Goal: Task Accomplishment & Management: Manage account settings

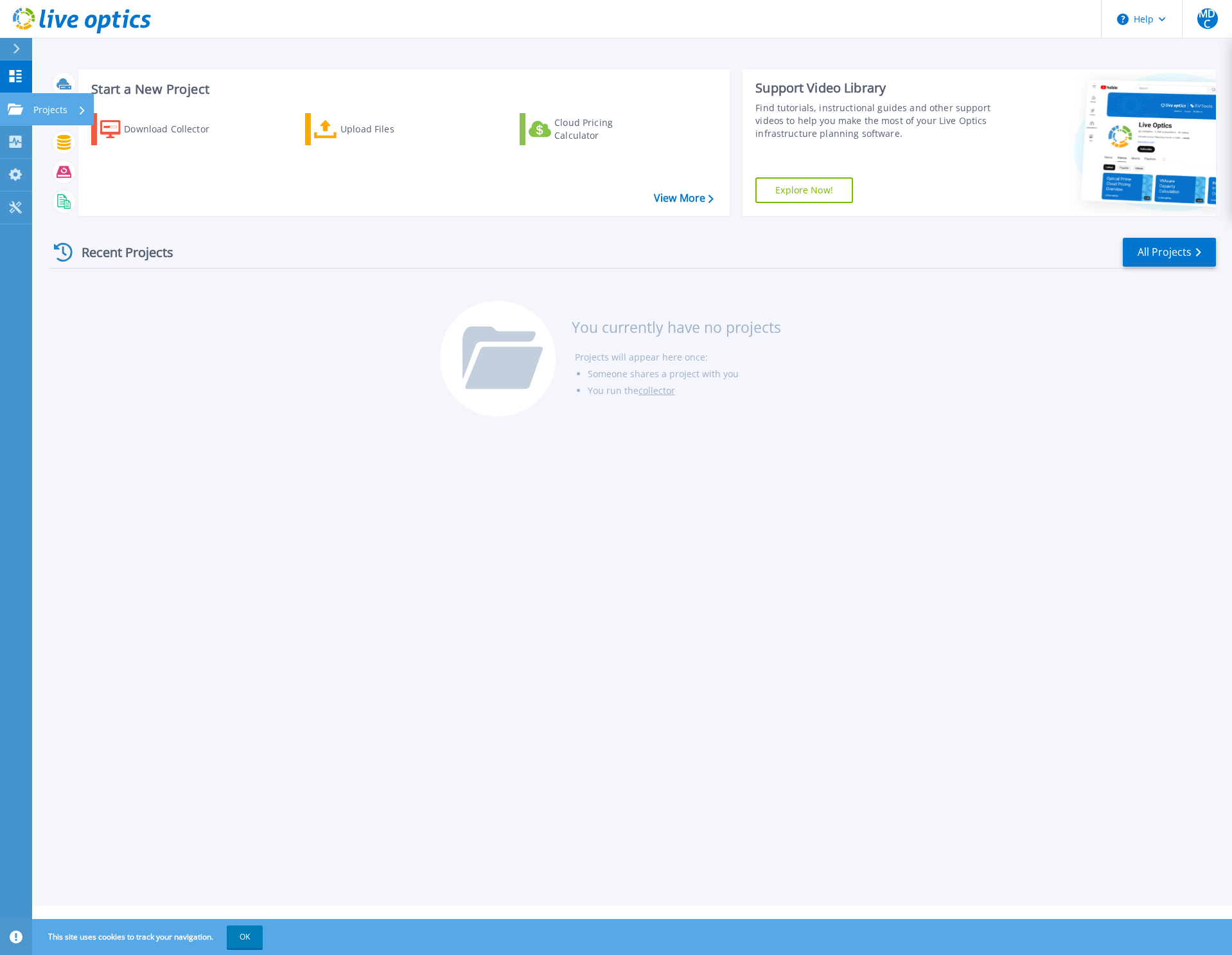
click at [16, 103] on link "Projects Projects" at bounding box center [16, 109] width 33 height 33
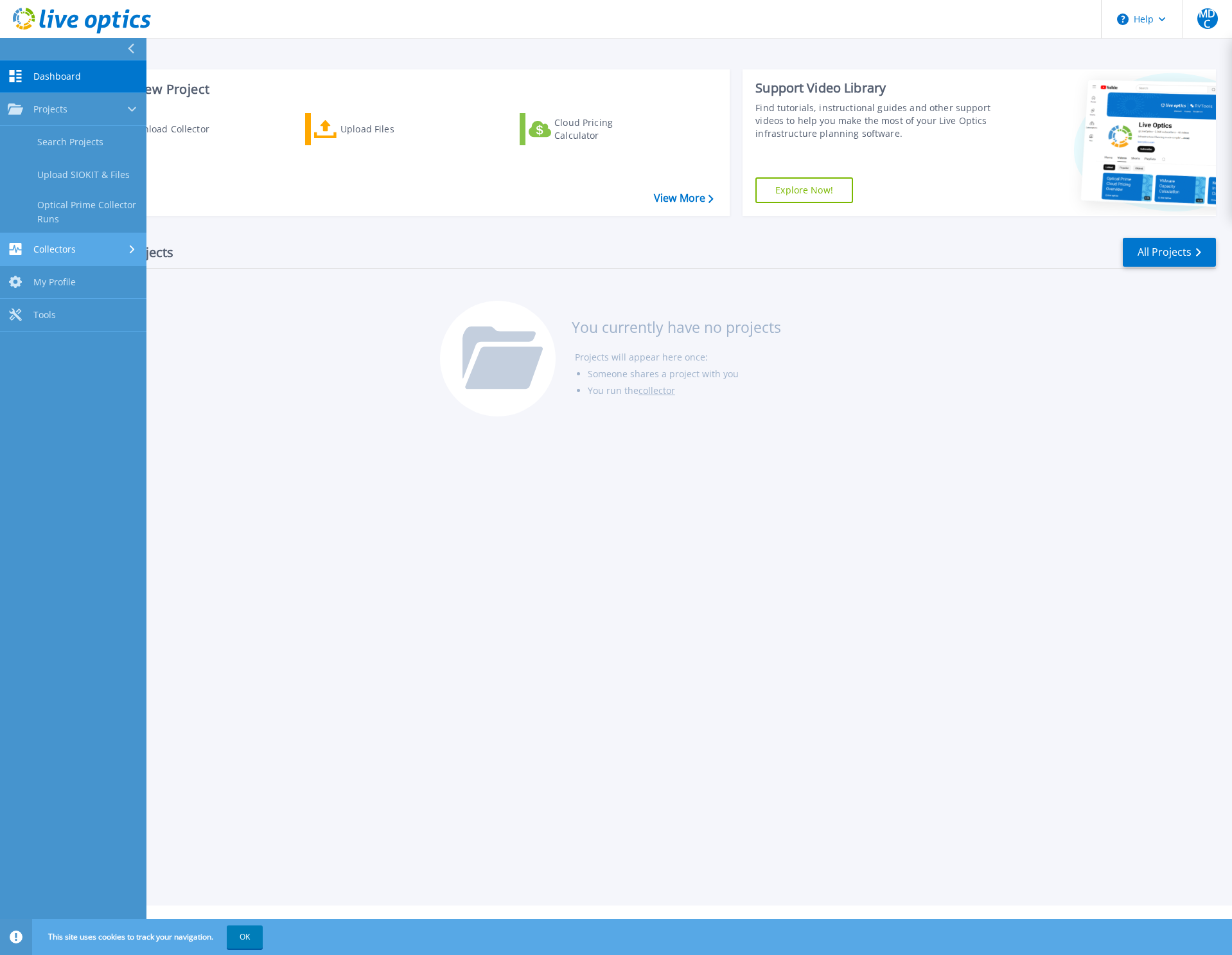
click at [35, 247] on span "Collectors" at bounding box center [55, 249] width 42 height 12
click at [47, 239] on span "My Profile" at bounding box center [55, 241] width 42 height 12
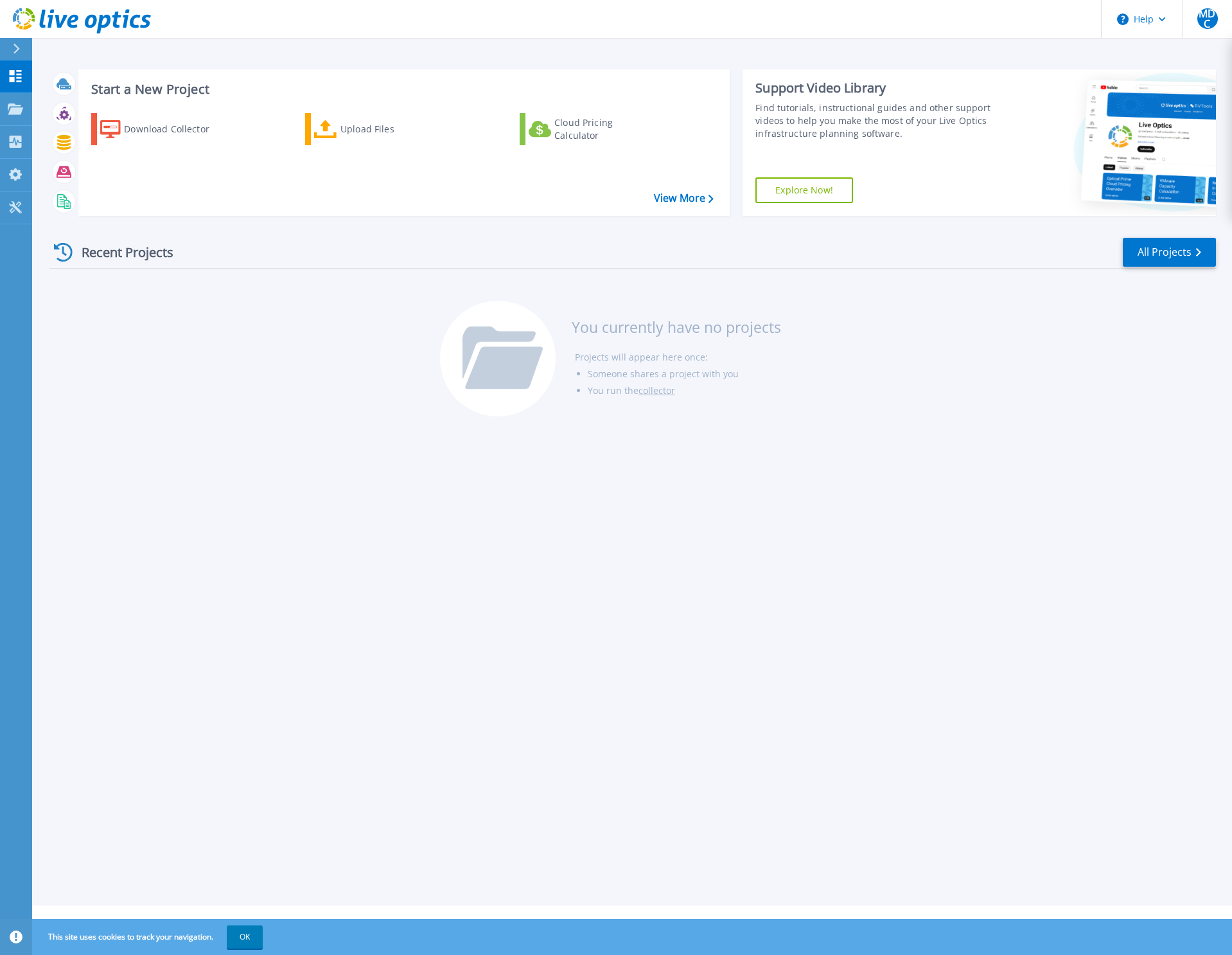
click at [675, 211] on div "Start a New Project Download Collector Upload Files Cloud Pricing Calculator Vi…" at bounding box center [404, 142] width 651 height 147
click at [675, 207] on div "Download Collector Upload Files Cloud Pricing Calculator" at bounding box center [402, 155] width 642 height 106
click at [675, 202] on link "View More" at bounding box center [684, 198] width 59 height 12
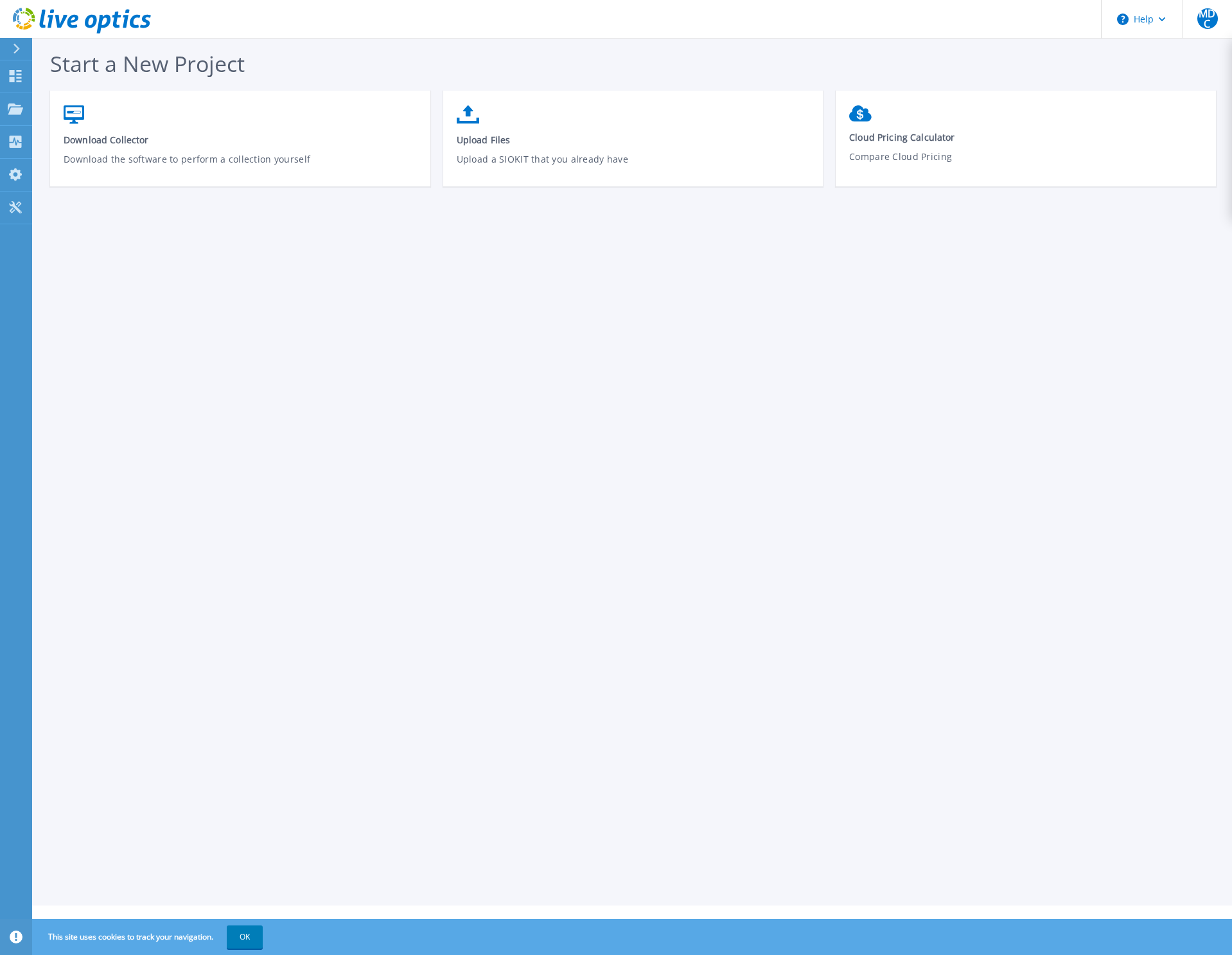
click at [106, 62] on span "Start a New Project" at bounding box center [147, 63] width 195 height 30
click at [257, 940] on button "OK" at bounding box center [245, 937] width 36 height 23
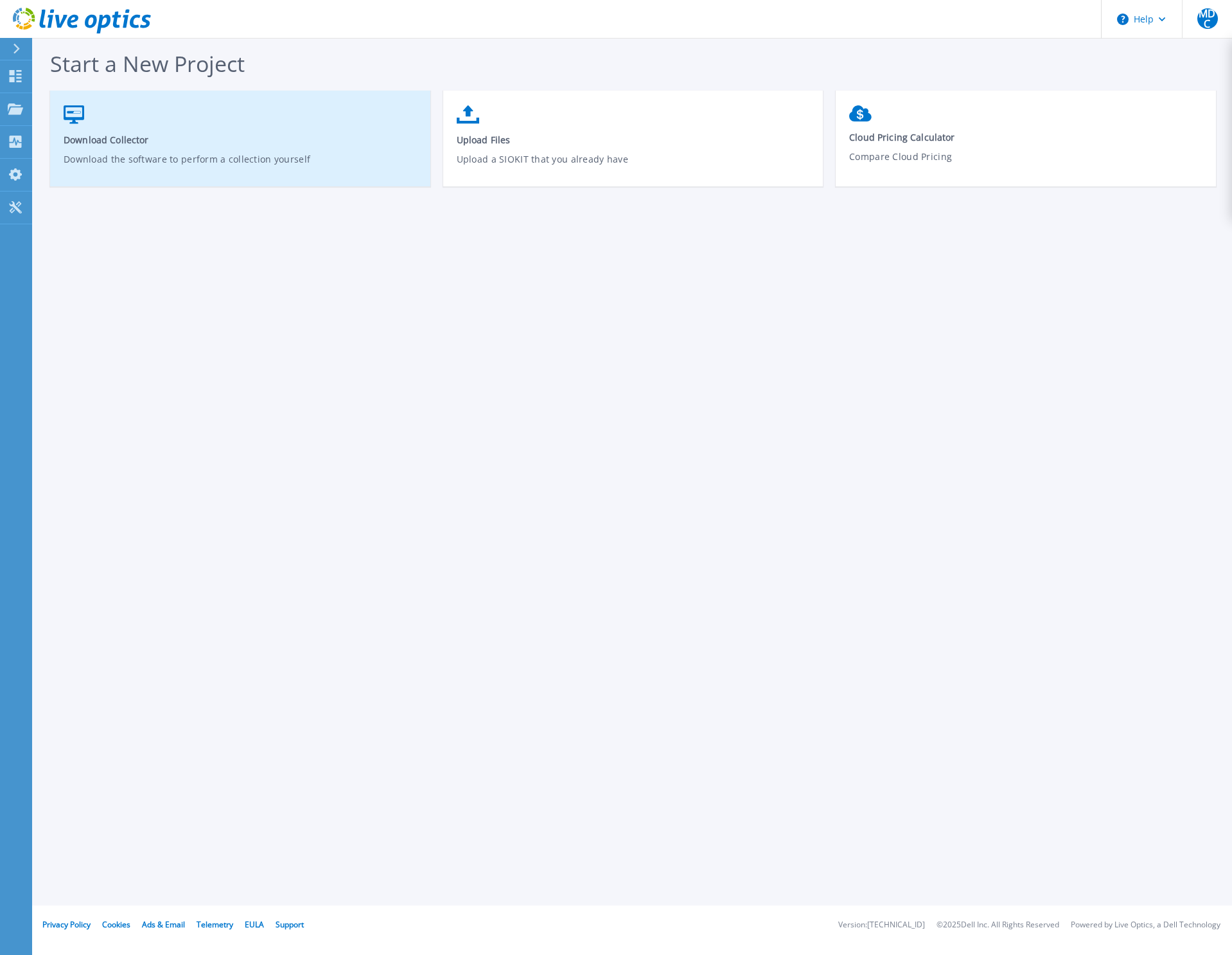
click at [271, 147] on link "Download Collector Download the software to perform a collection yourself" at bounding box center [240, 145] width 381 height 92
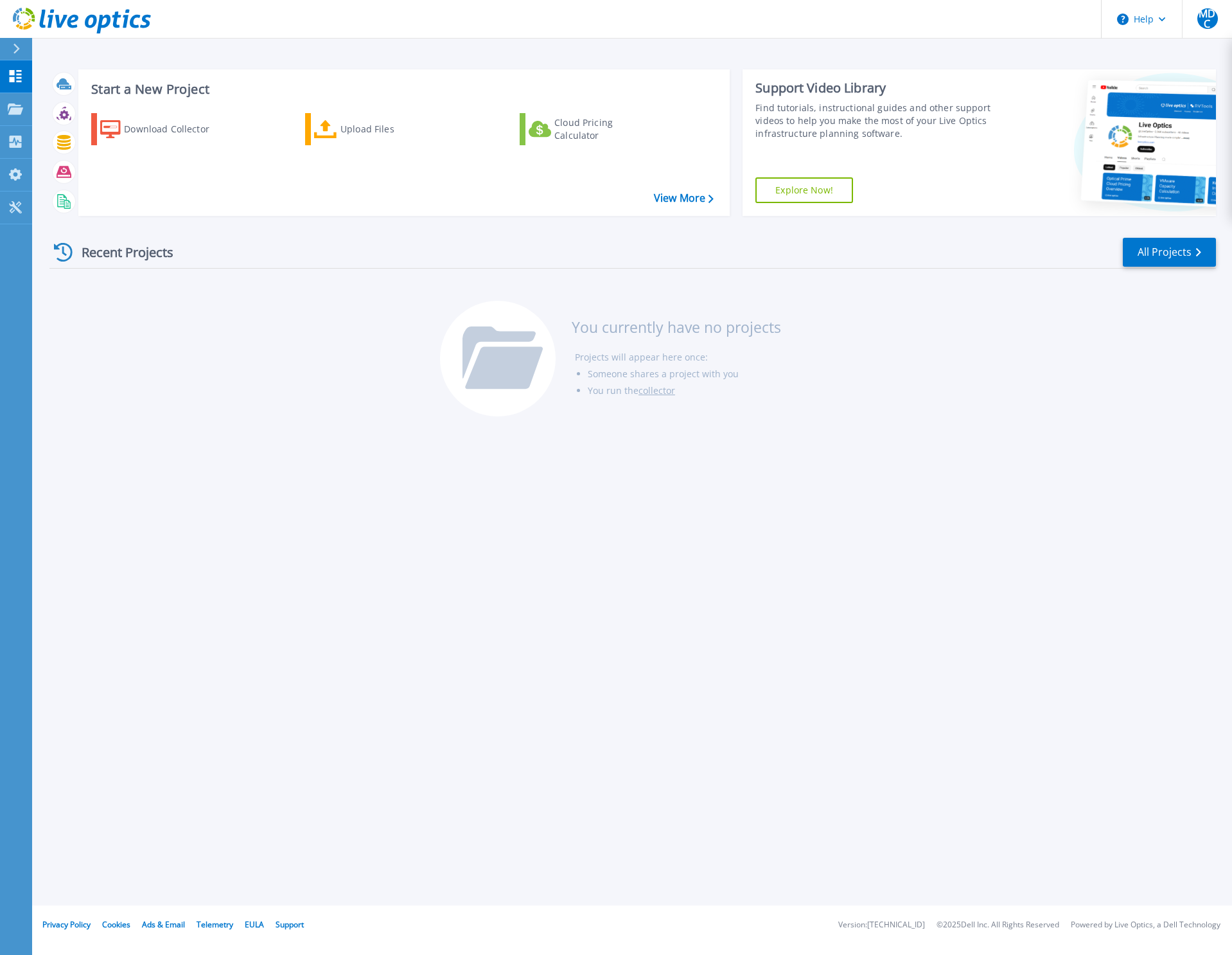
click at [388, 620] on div "Start a New Project Download Collector Upload Files Cloud Pricing Calculator Vi…" at bounding box center [633, 453] width 1200 height 905
click at [1181, 251] on link "All Projects" at bounding box center [1169, 252] width 93 height 29
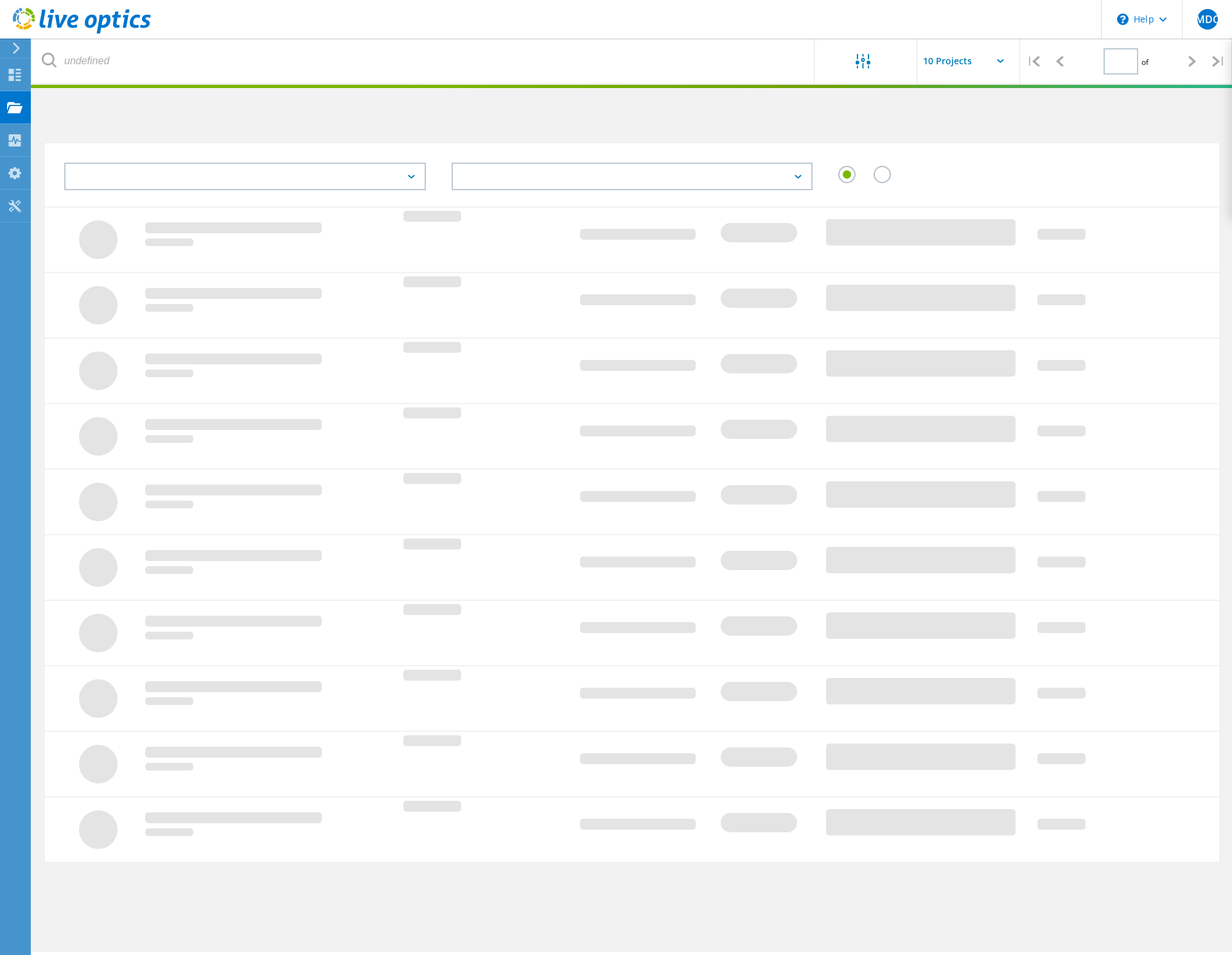
type input "1"
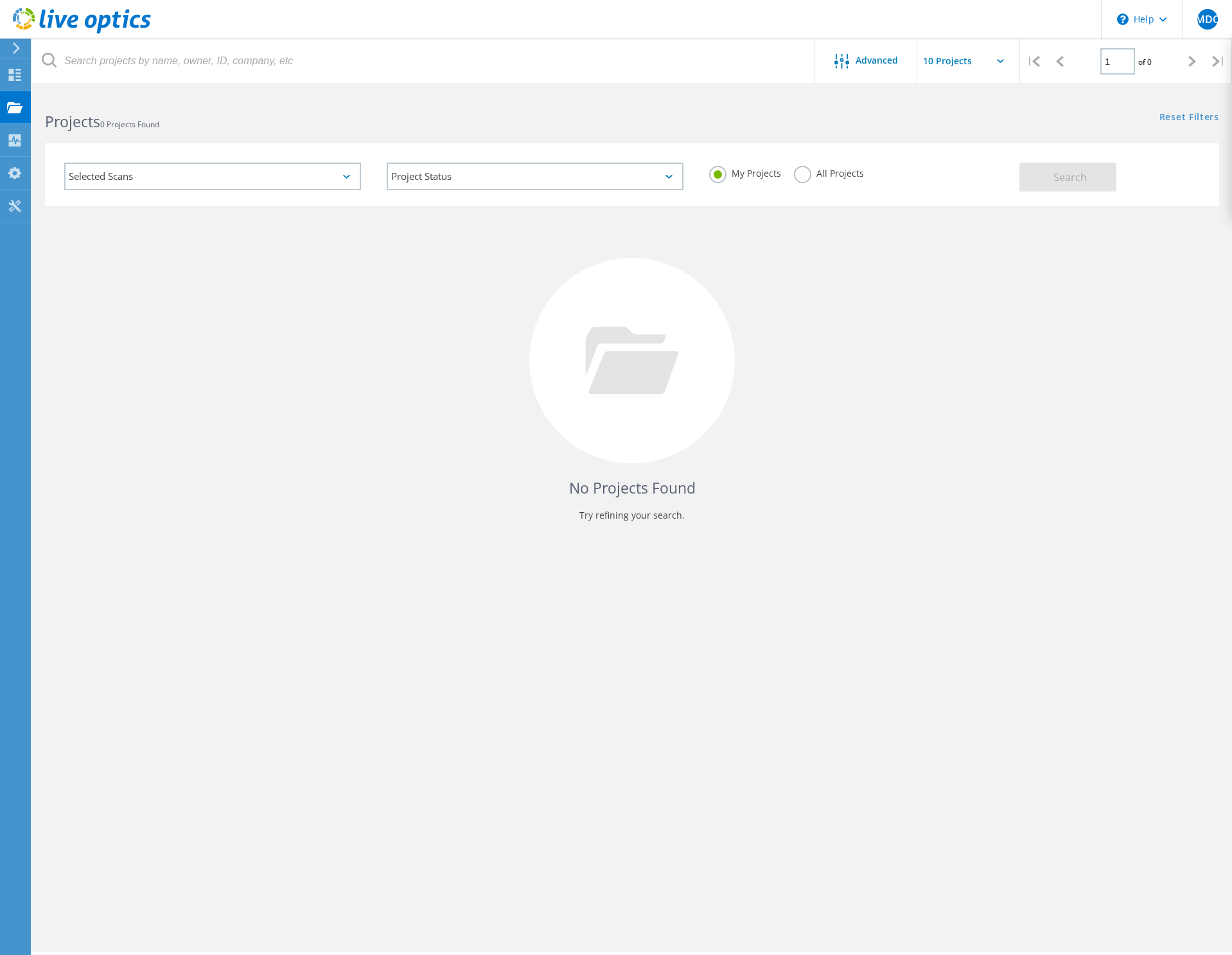
click at [230, 178] on div "Selected Scans" at bounding box center [213, 176] width 297 height 28
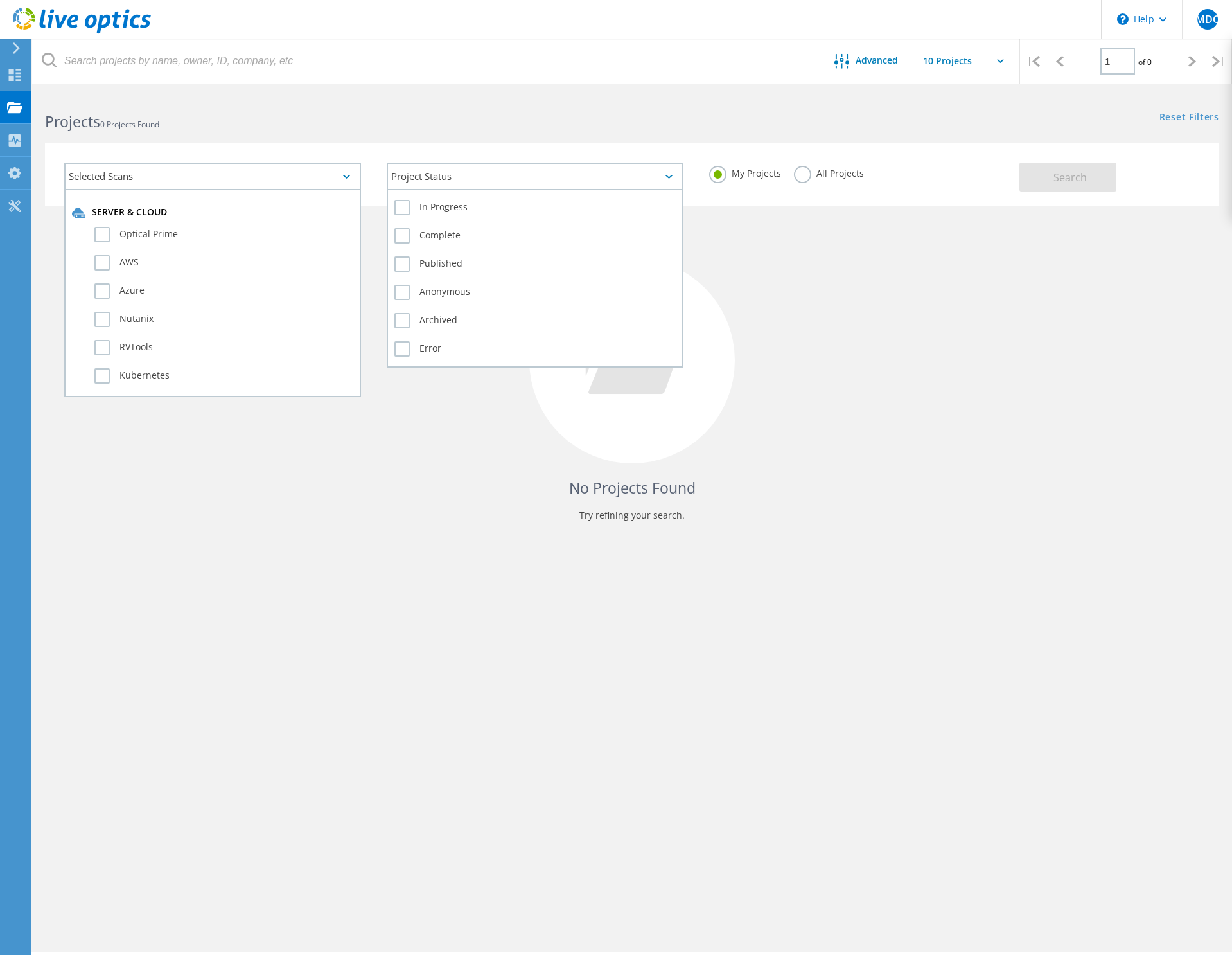
click at [462, 169] on div "Project Status" at bounding box center [535, 176] width 297 height 28
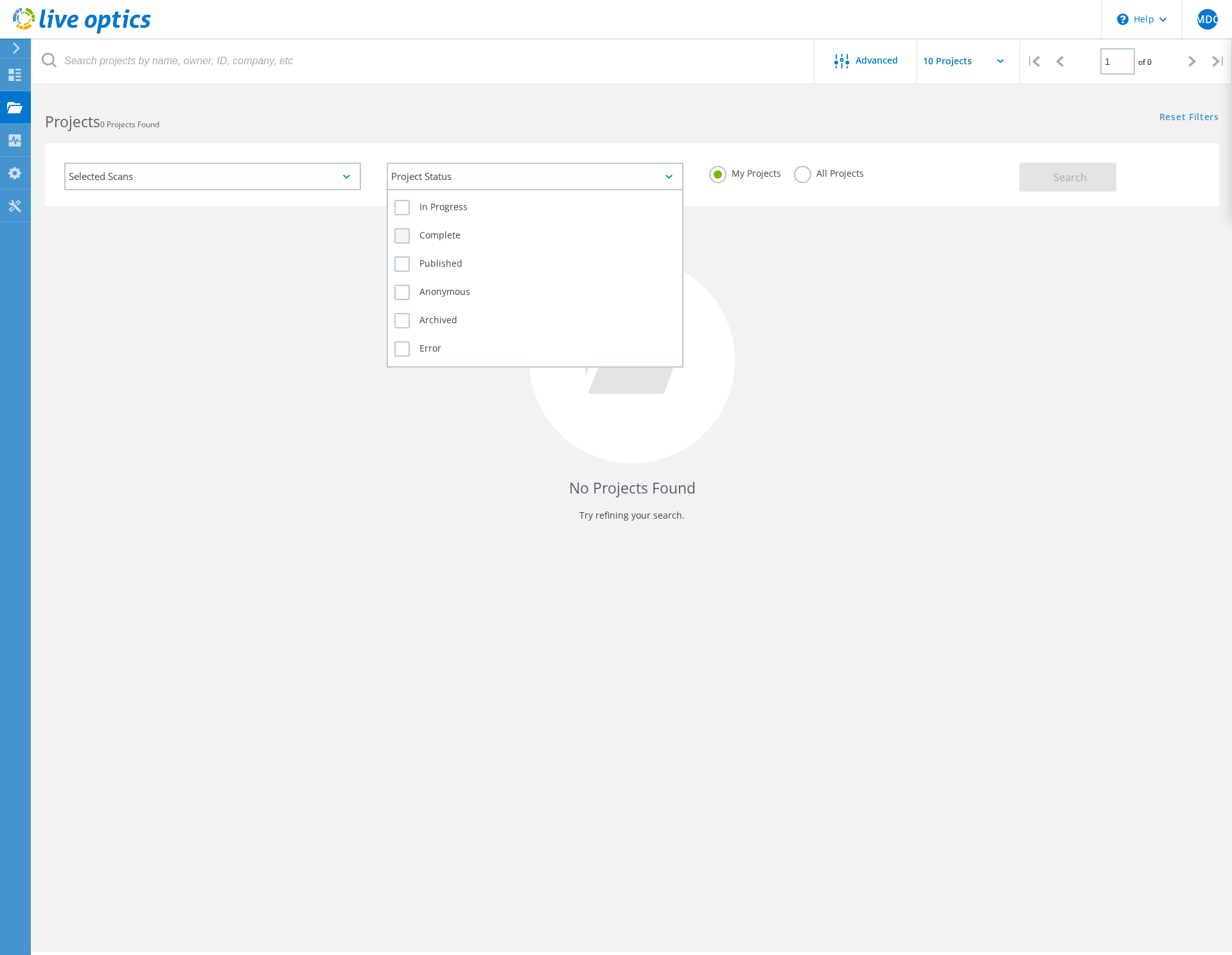
click at [400, 234] on label "Complete" at bounding box center [534, 236] width 281 height 15
click at [0, 0] on input "Complete" at bounding box center [0, 0] width 0 height 0
drag, startPoint x: 405, startPoint y: 261, endPoint x: 399, endPoint y: 277, distance: 17.1
click at [404, 263] on label "Published" at bounding box center [534, 264] width 281 height 15
click at [402, 291] on label "Anonymous" at bounding box center [534, 292] width 281 height 15
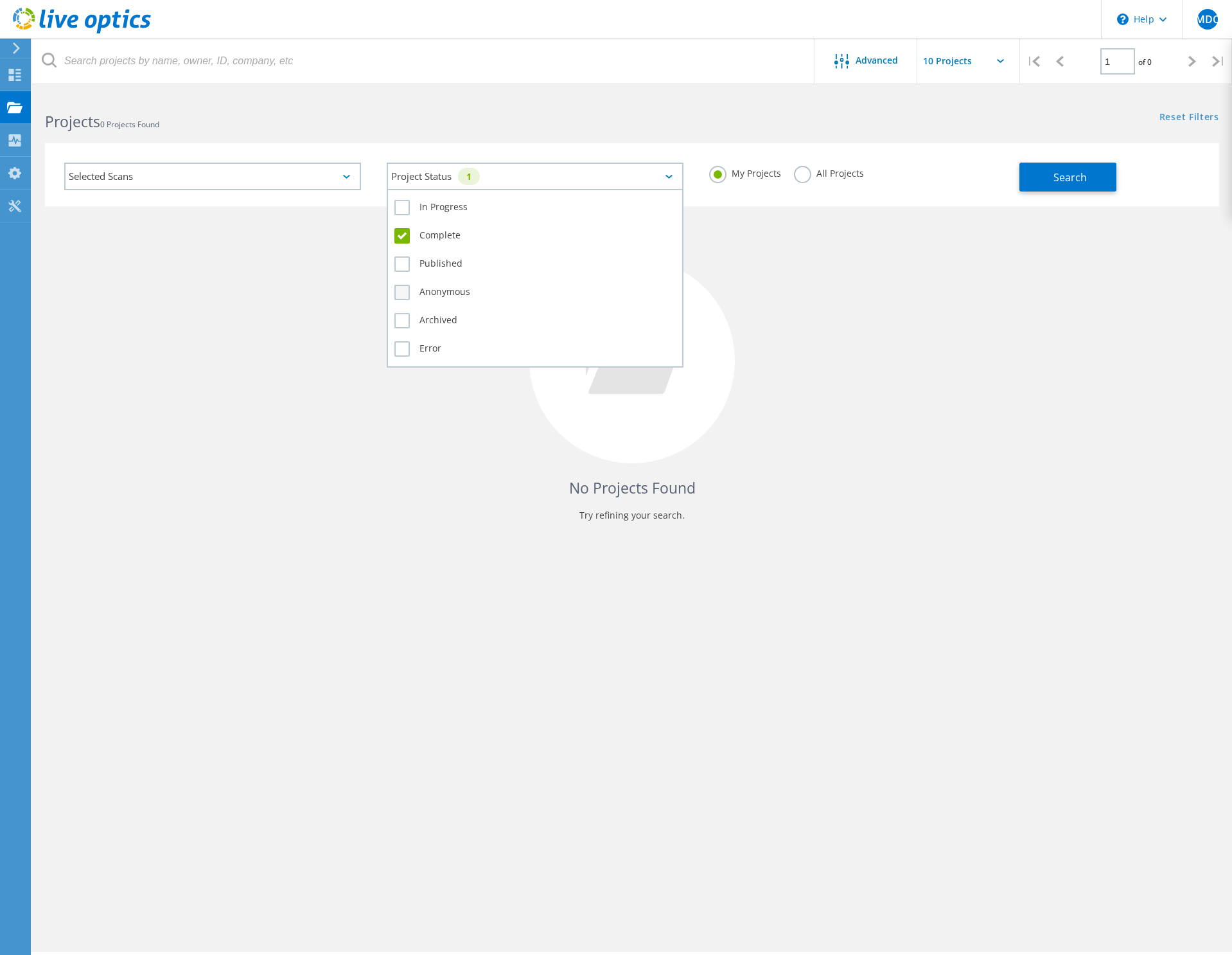
click at [0, 0] on input "Anonymous" at bounding box center [0, 0] width 0 height 0
click at [395, 265] on label "Published" at bounding box center [534, 264] width 281 height 15
click at [0, 0] on input "Published" at bounding box center [0, 0] width 0 height 0
click at [398, 319] on label "Archived" at bounding box center [534, 320] width 281 height 15
click at [0, 0] on input "Archived" at bounding box center [0, 0] width 0 height 0
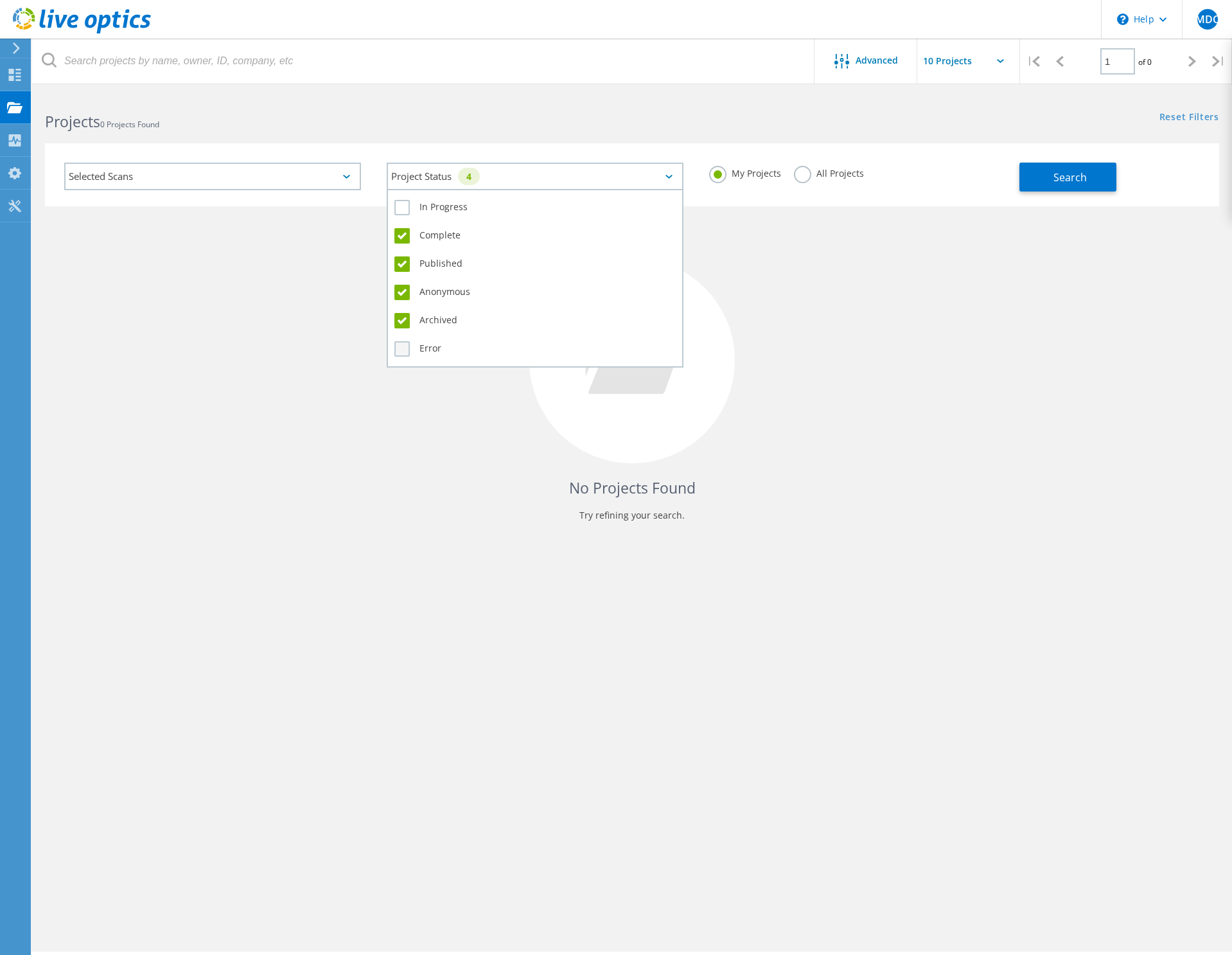
click at [404, 346] on label "Error" at bounding box center [534, 349] width 281 height 15
click at [0, 0] on input "Error" at bounding box center [0, 0] width 0 height 0
click at [405, 213] on label "In Progress" at bounding box center [534, 207] width 281 height 15
click at [0, 0] on input "In Progress" at bounding box center [0, 0] width 0 height 0
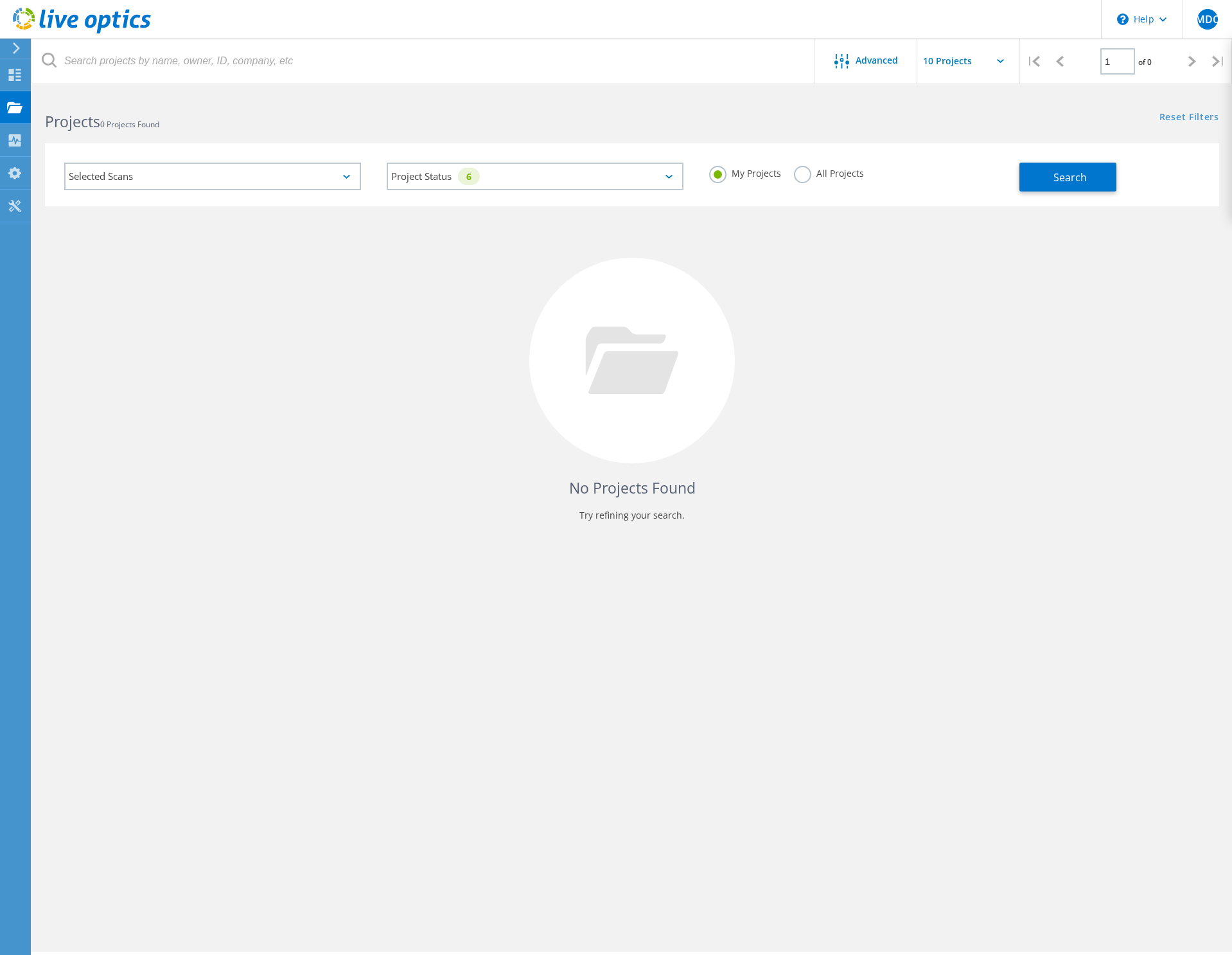
click at [836, 166] on label "All Projects" at bounding box center [828, 172] width 70 height 12
click at [0, 0] on input "All Projects" at bounding box center [0, 0] width 0 height 0
click at [219, 177] on div "Selected Scans" at bounding box center [213, 176] width 297 height 28
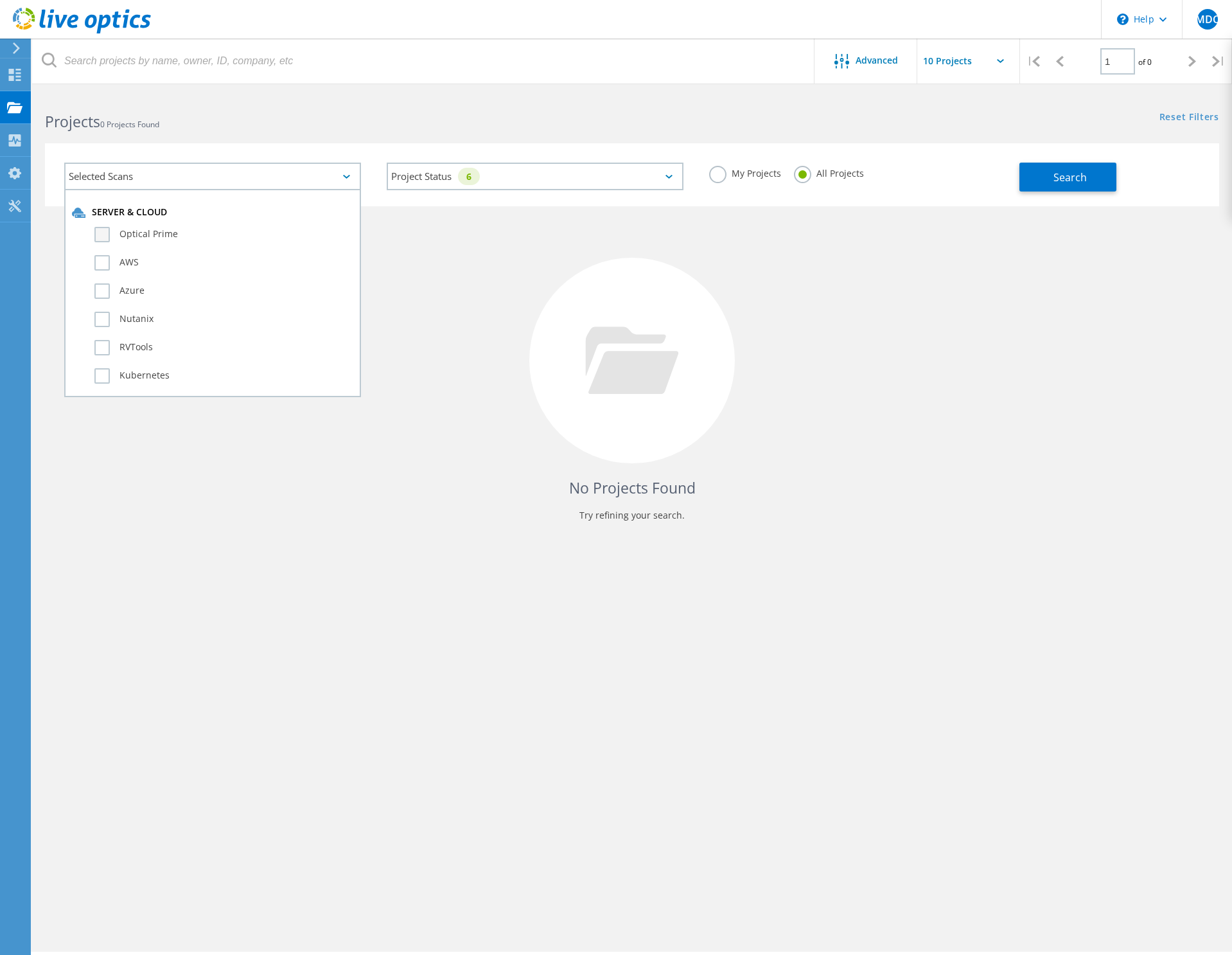
click at [136, 235] on label "Optical Prime" at bounding box center [223, 235] width 259 height 15
click at [0, 0] on input "Optical Prime" at bounding box center [0, 0] width 0 height 0
click at [124, 266] on label "AWS" at bounding box center [223, 263] width 259 height 15
click at [0, 0] on input "AWS" at bounding box center [0, 0] width 0 height 0
click at [118, 296] on label "Azure" at bounding box center [223, 291] width 259 height 15
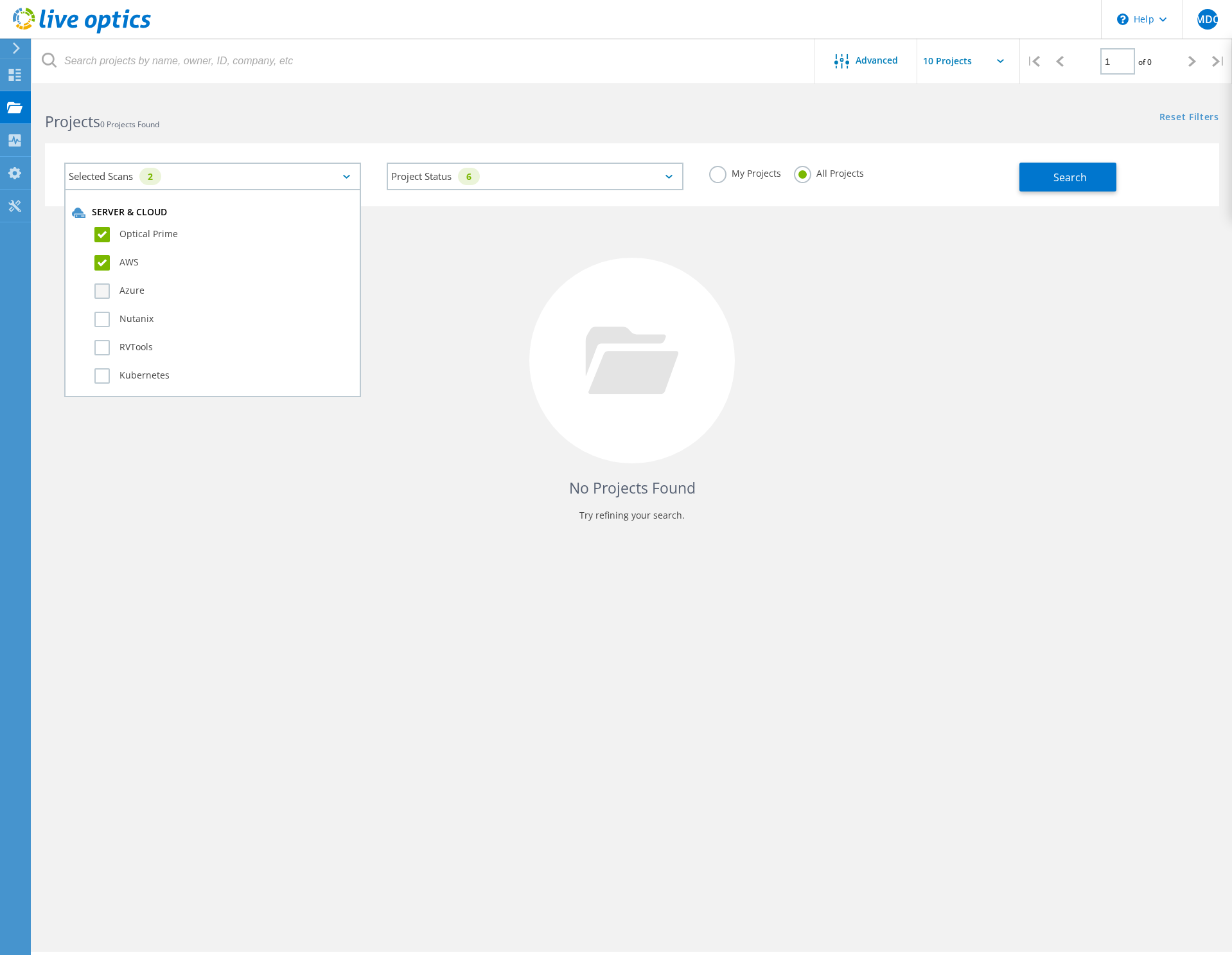
click at [0, 0] on input "Azure" at bounding box center [0, 0] width 0 height 0
click at [113, 320] on label "Nutanix" at bounding box center [223, 319] width 259 height 15
click at [0, 0] on input "Nutanix" at bounding box center [0, 0] width 0 height 0
click at [111, 338] on div "RVTools" at bounding box center [212, 350] width 281 height 28
click at [107, 355] on label "RVTools" at bounding box center [223, 347] width 259 height 15
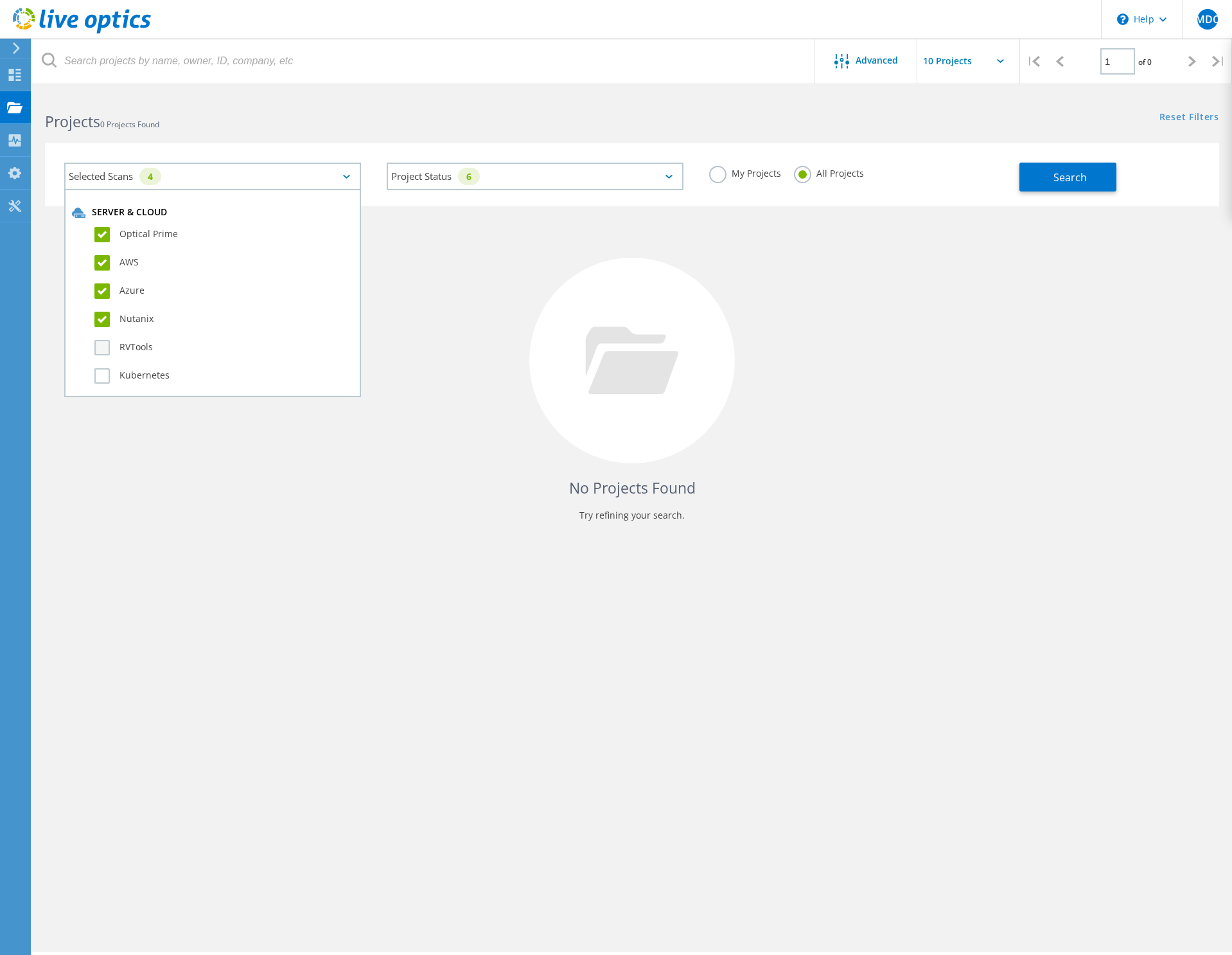
click at [0, 0] on input "RVTools" at bounding box center [0, 0] width 0 height 0
click at [100, 383] on label "Kubernetes" at bounding box center [223, 376] width 259 height 15
click at [0, 0] on input "Kubernetes" at bounding box center [0, 0] width 0 height 0
click at [1004, 311] on div "No Projects Found Try refining your search." at bounding box center [632, 372] width 1174 height 332
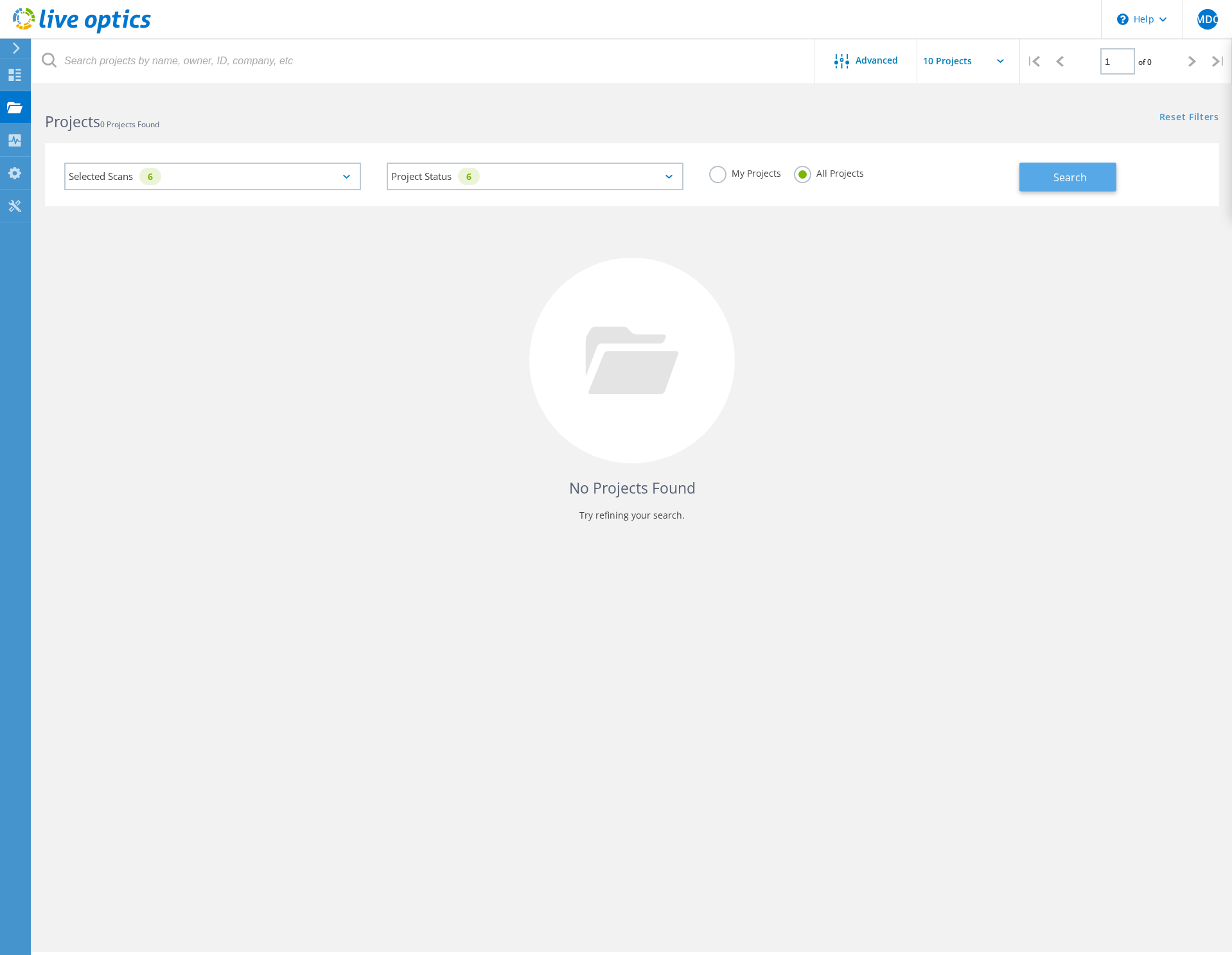
click at [1053, 173] on button "Search" at bounding box center [1067, 177] width 97 height 29
click at [1002, 63] on input "text" at bounding box center [982, 60] width 128 height 45
click at [947, 108] on div "Show 20 Projects" at bounding box center [981, 116] width 128 height 21
type input "Show 20 Projects"
click at [849, 53] on div "Advanced" at bounding box center [866, 60] width 103 height 45
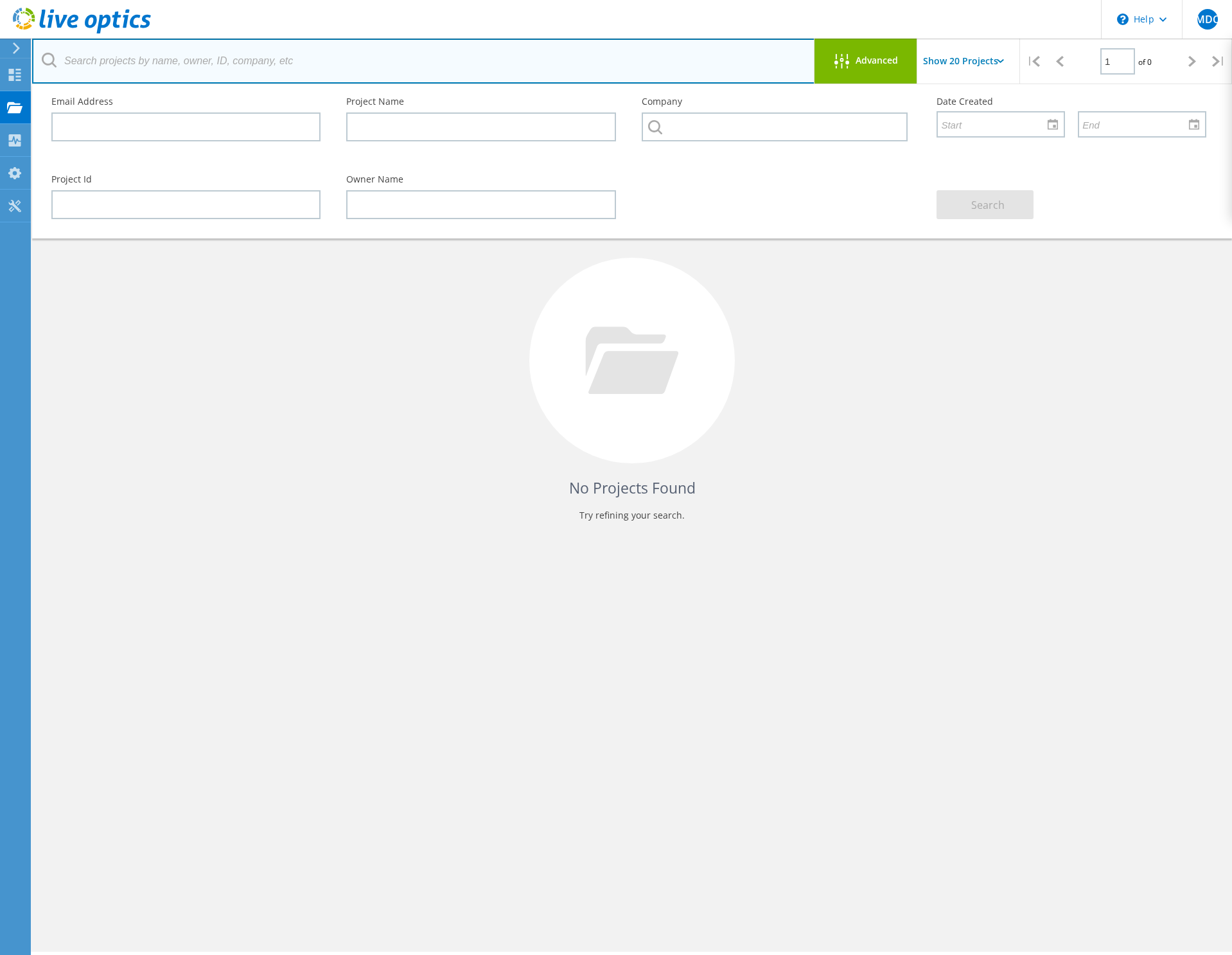
click at [636, 42] on input "text" at bounding box center [424, 60] width 783 height 45
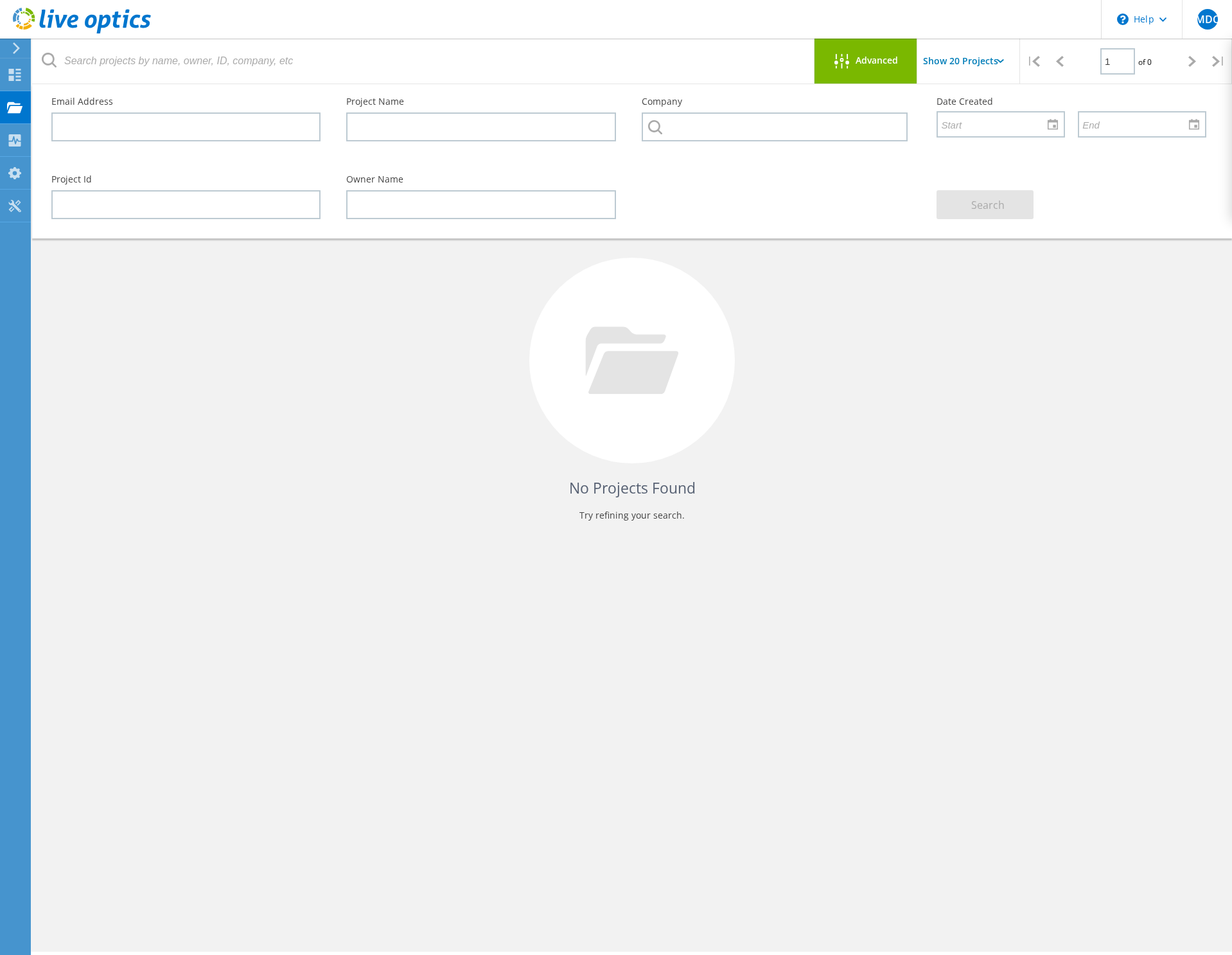
click at [198, 22] on header "\n Help Explore Helpful Articles Contact Support MDC End User Michael Dennis Cl…" at bounding box center [616, 19] width 1232 height 38
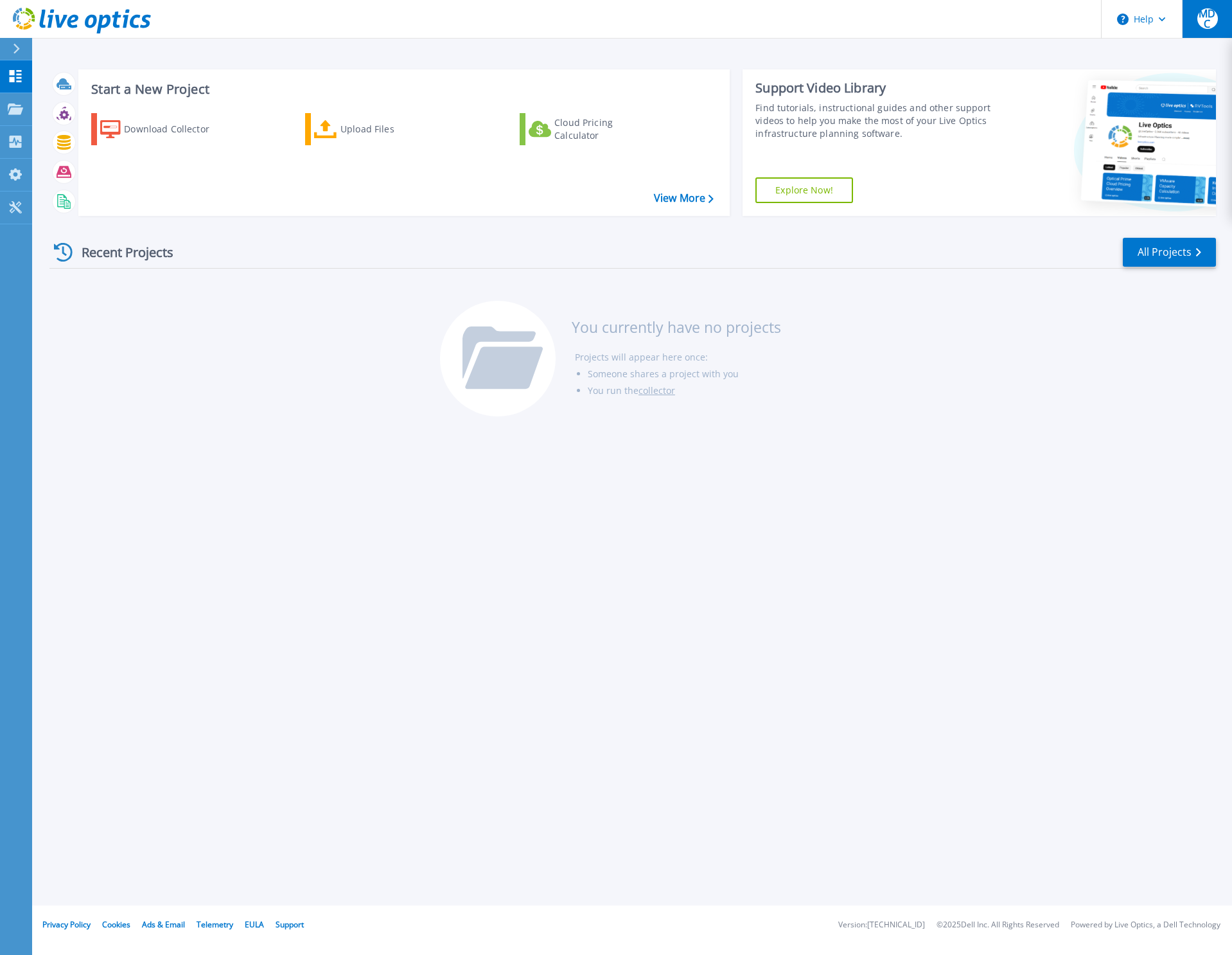
click at [1220, 26] on button "MDC" at bounding box center [1207, 19] width 50 height 38
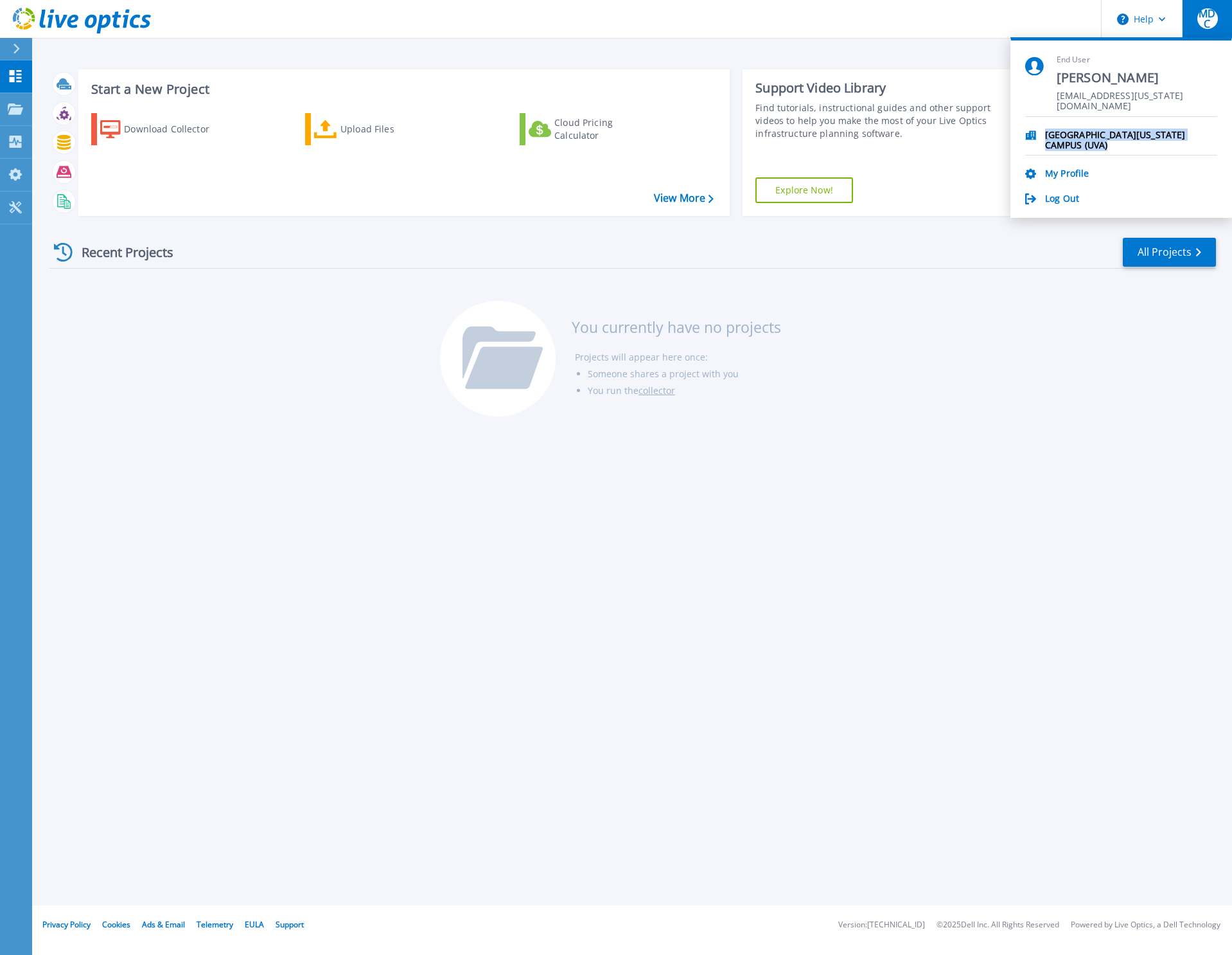
drag, startPoint x: 1124, startPoint y: 143, endPoint x: 1046, endPoint y: 131, distance: 78.9
click at [1046, 131] on li "[GEOGRAPHIC_DATA][US_STATE] CAMPUS (UVA)" at bounding box center [1121, 136] width 192 height 38
copy p "[GEOGRAPHIC_DATA][US_STATE] CAMPUS (UVA)"
click at [1066, 175] on link "My Profile" at bounding box center [1067, 175] width 44 height 12
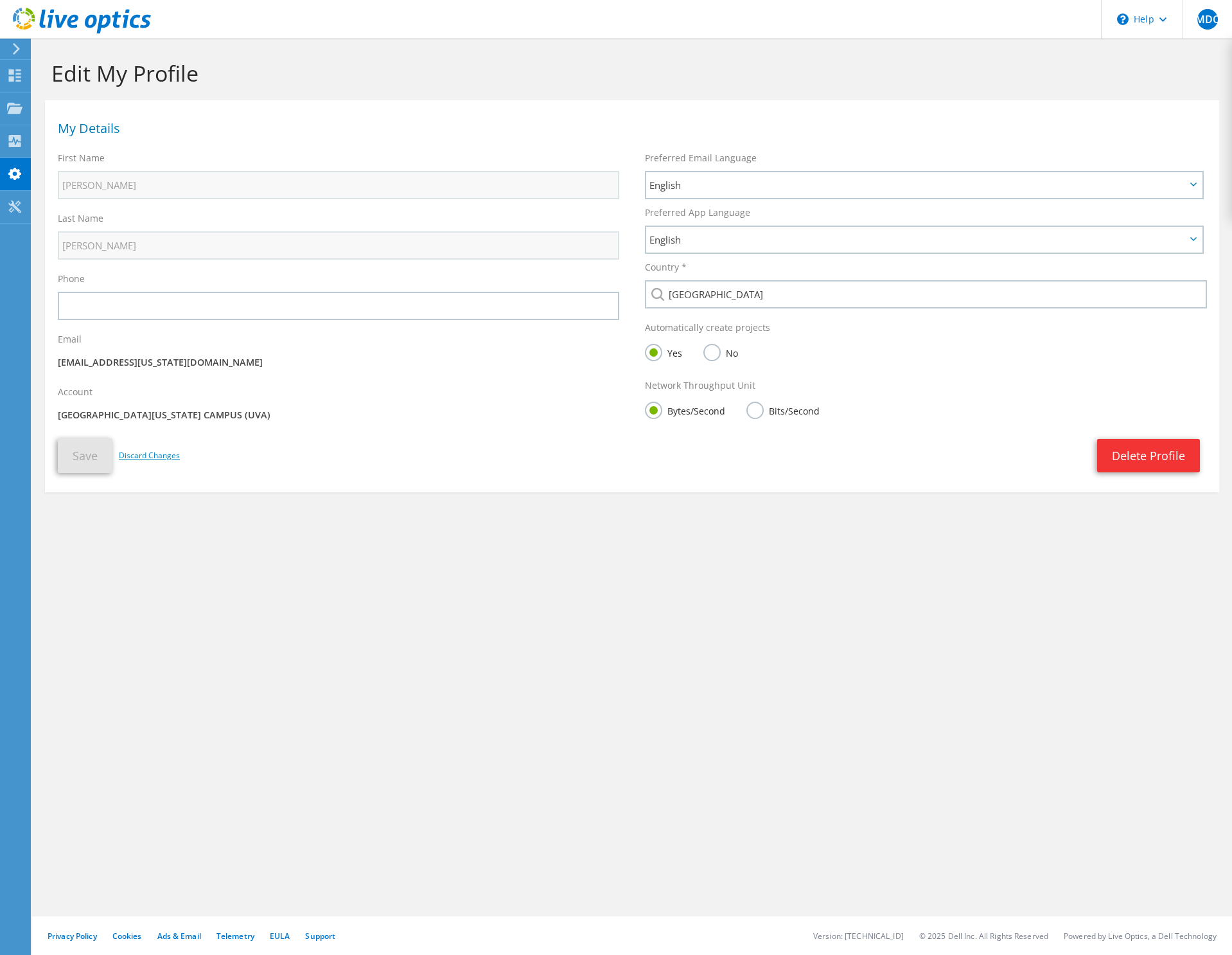
click at [146, 453] on link "Discard Changes" at bounding box center [150, 455] width 61 height 14
click at [713, 352] on label "No" at bounding box center [721, 351] width 35 height 16
click at [0, 0] on input "No" at bounding box center [0, 0] width 0 height 0
click at [79, 460] on button "Save" at bounding box center [84, 455] width 55 height 35
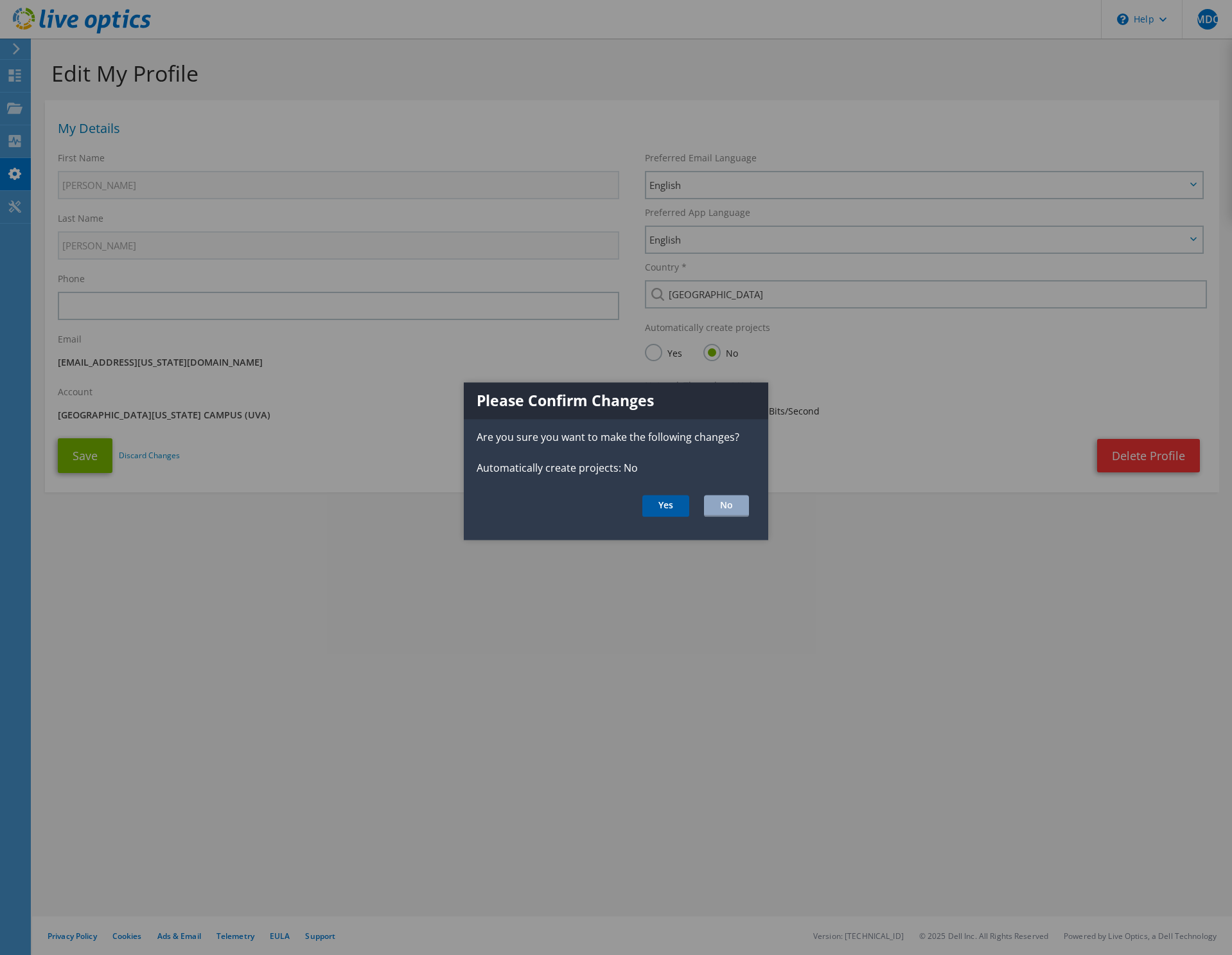
click at [673, 503] on button "Yes" at bounding box center [665, 506] width 47 height 22
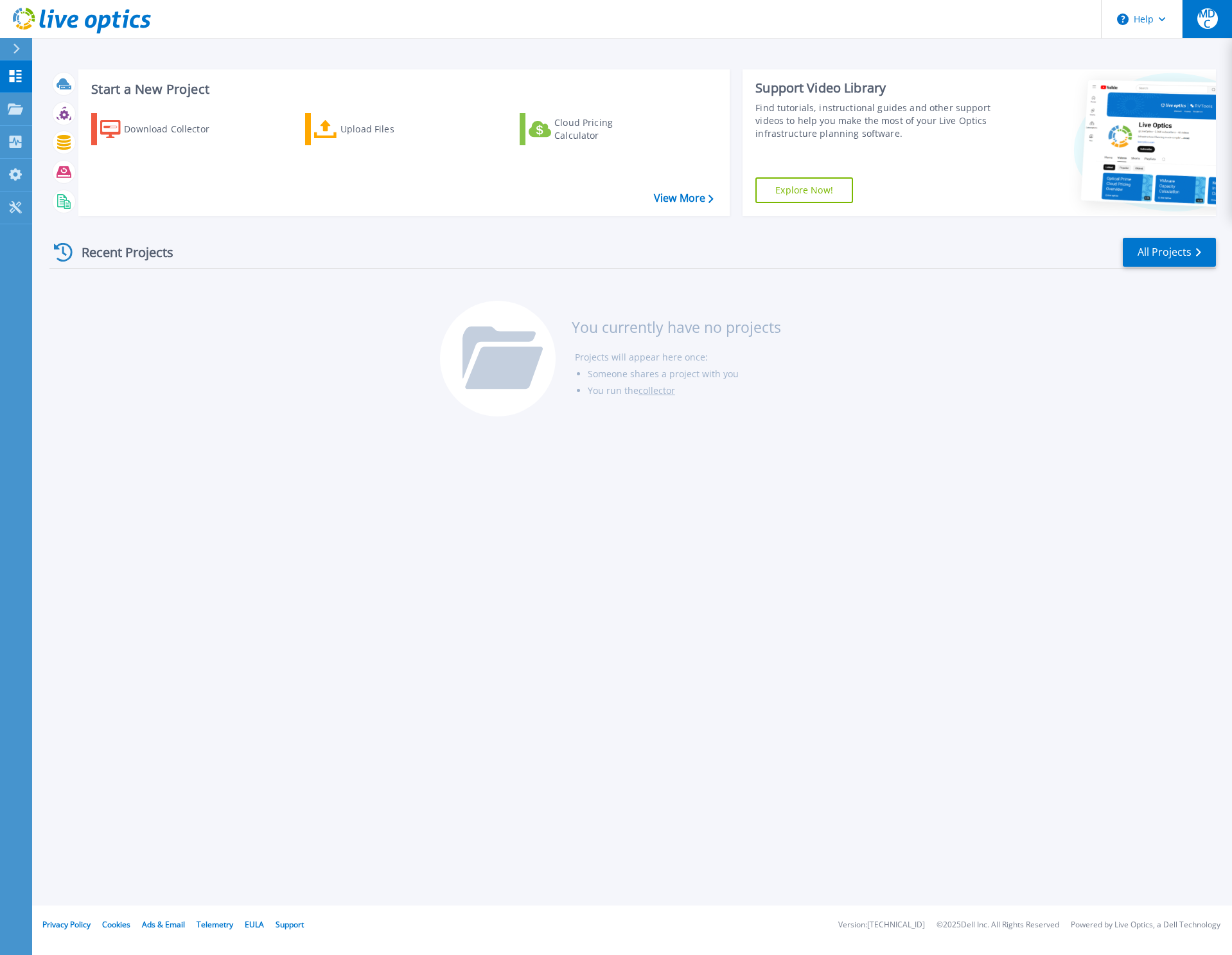
click at [1209, 24] on span "MDC" at bounding box center [1207, 18] width 20 height 20
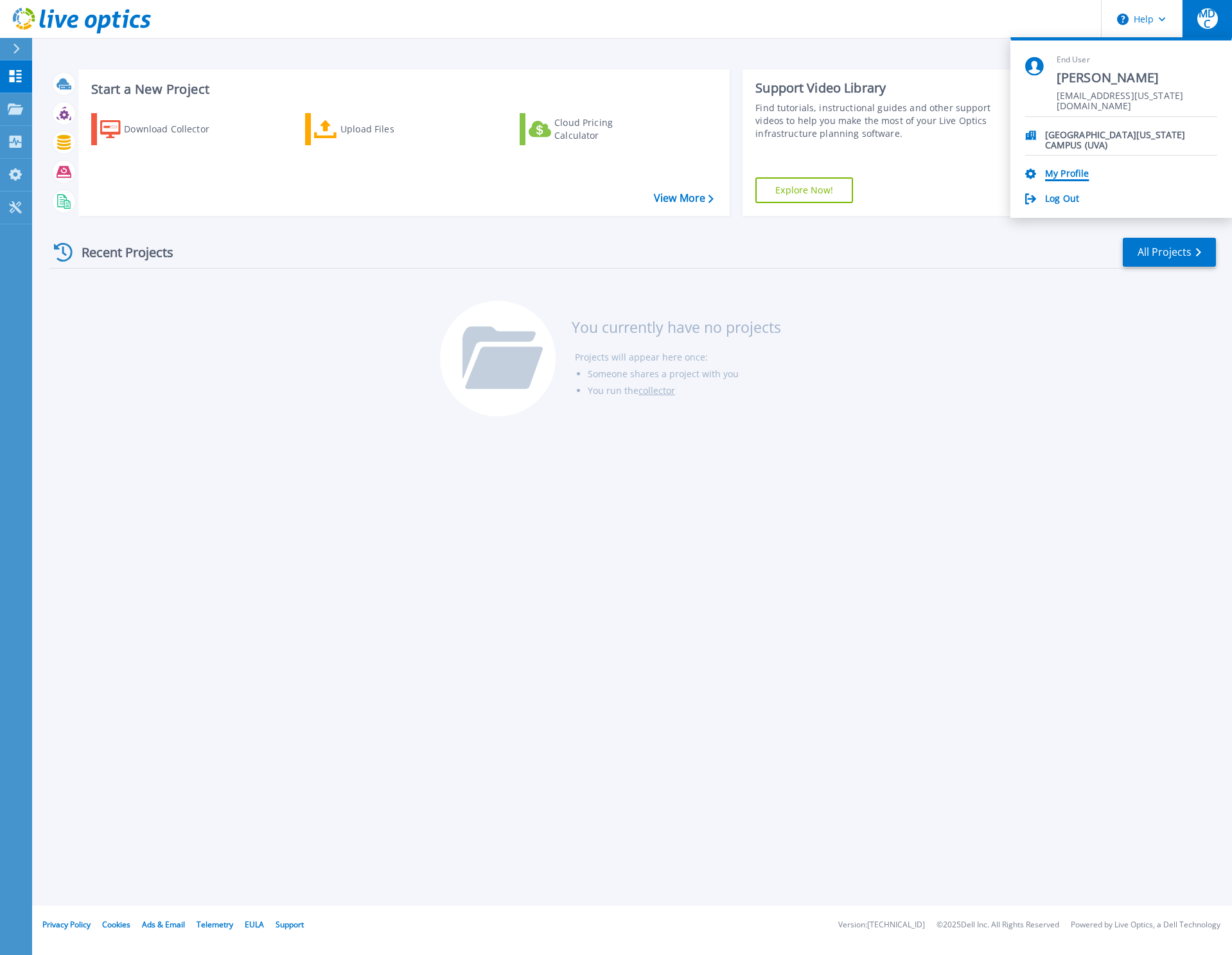
click at [1045, 173] on link "My Profile" at bounding box center [1067, 175] width 44 height 12
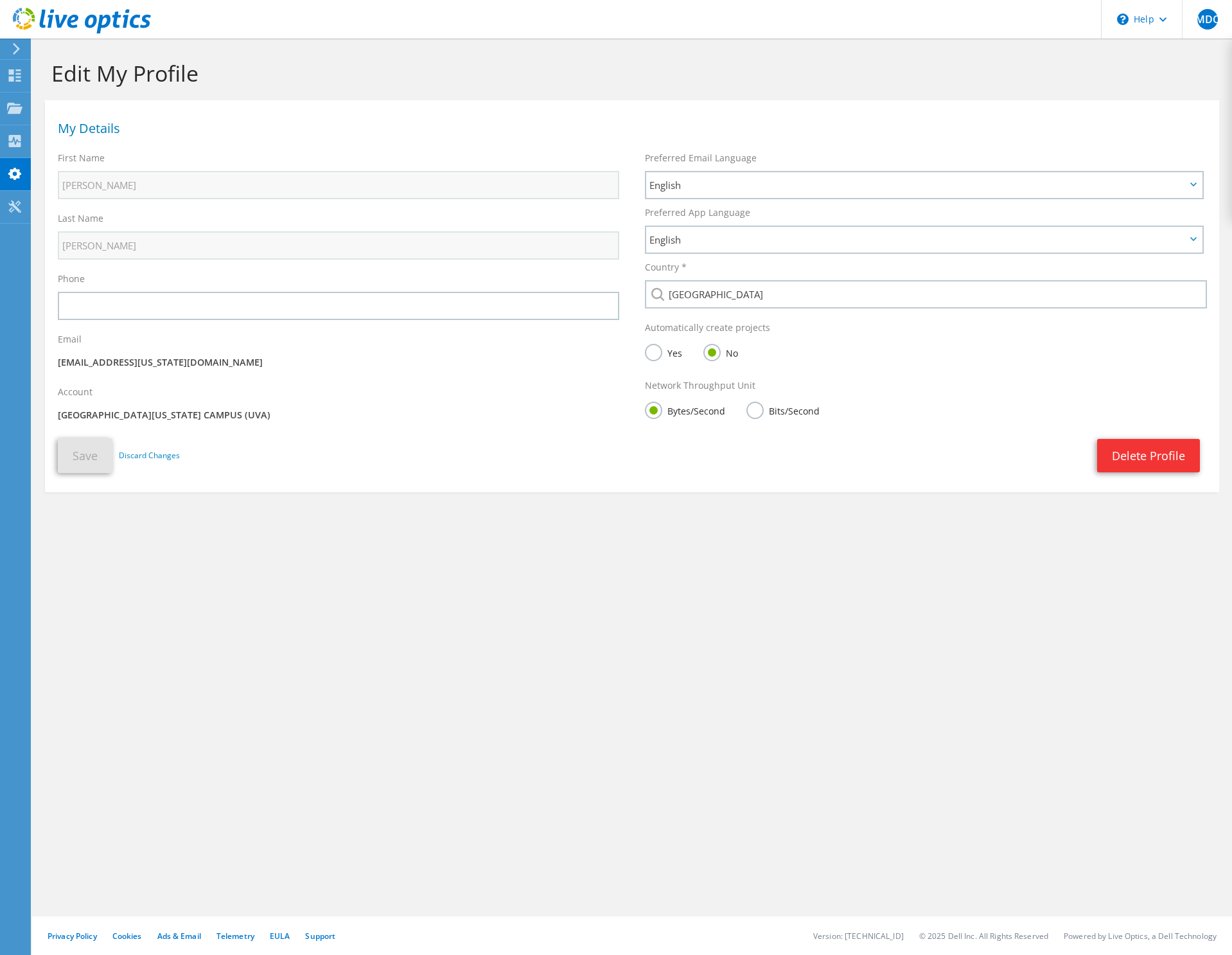
click at [14, 49] on icon at bounding box center [16, 49] width 10 height 12
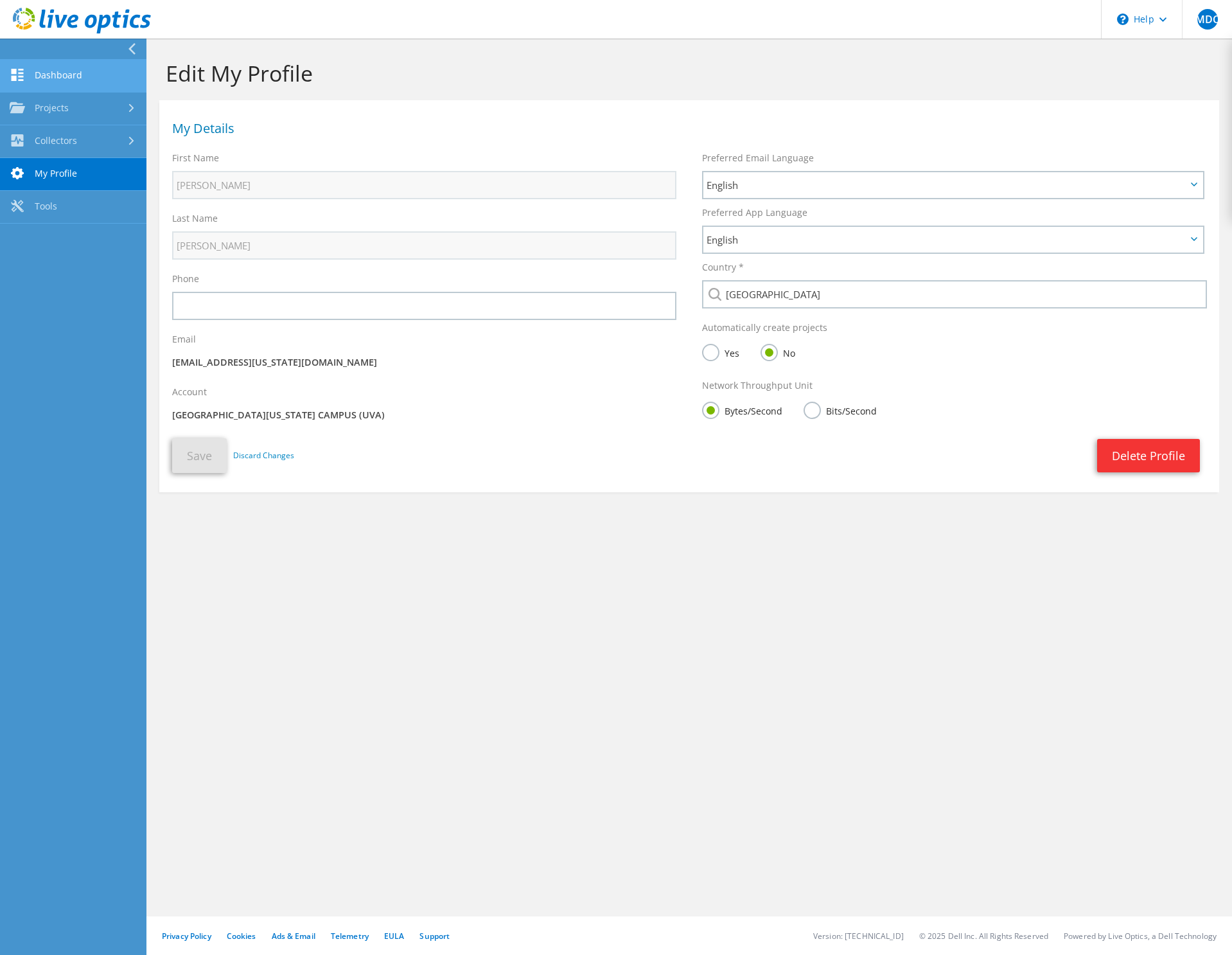
click at [90, 70] on link "Dashboard" at bounding box center [73, 76] width 147 height 33
